Goal: Task Accomplishment & Management: Use online tool/utility

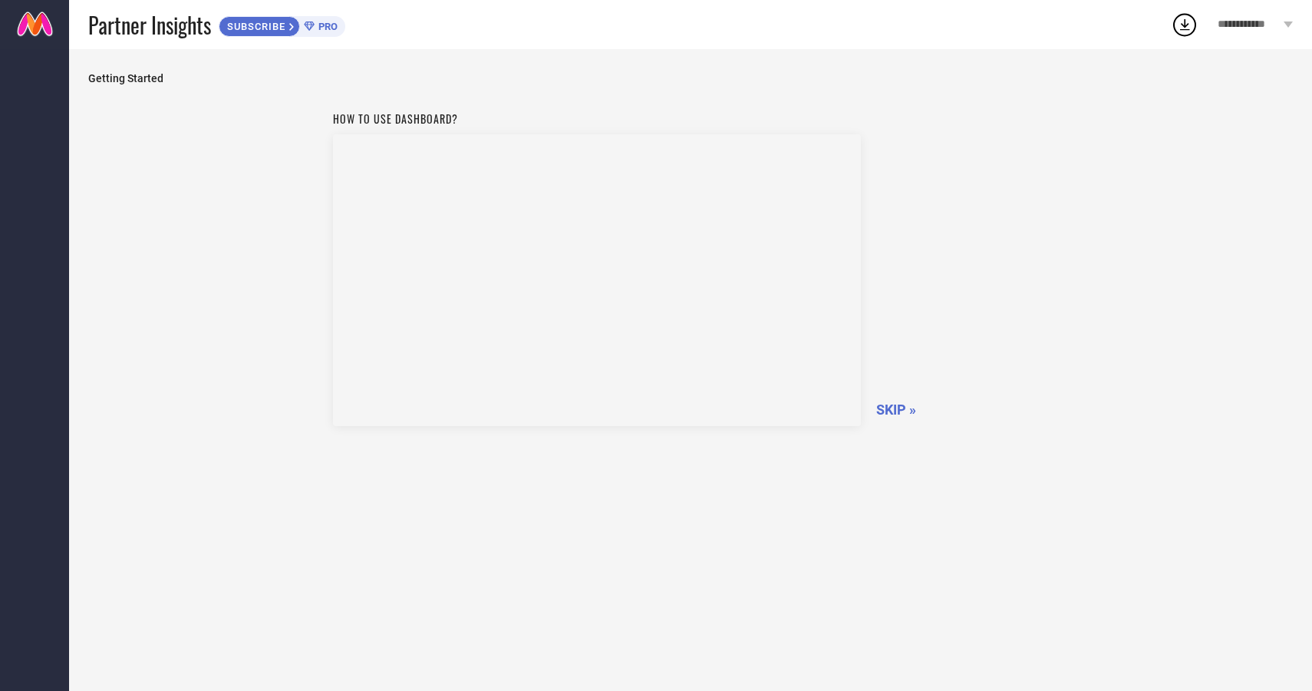
click at [901, 412] on span "SKIP »" at bounding box center [896, 409] width 40 height 16
